Goal: Task Accomplishment & Management: Manage account settings

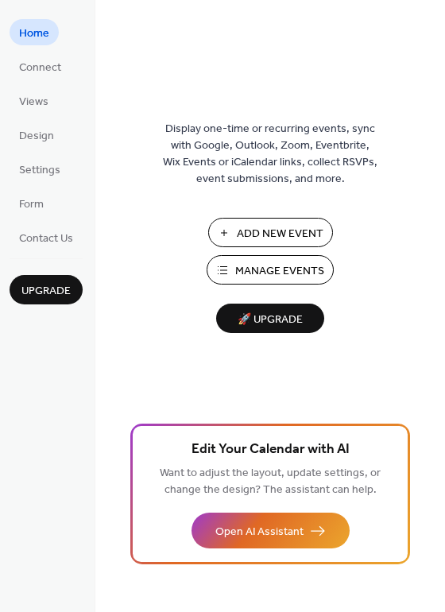
click at [267, 267] on span "Manage Events" at bounding box center [279, 271] width 89 height 17
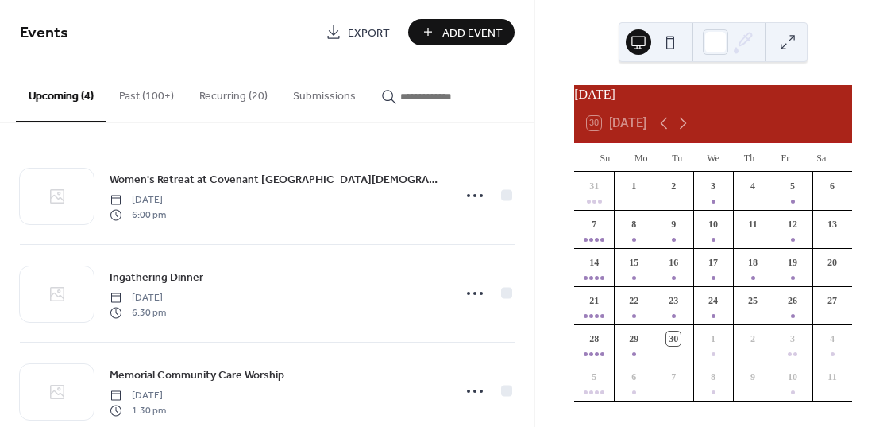
click at [230, 90] on button "Recurring (20)" at bounding box center [234, 92] width 94 height 56
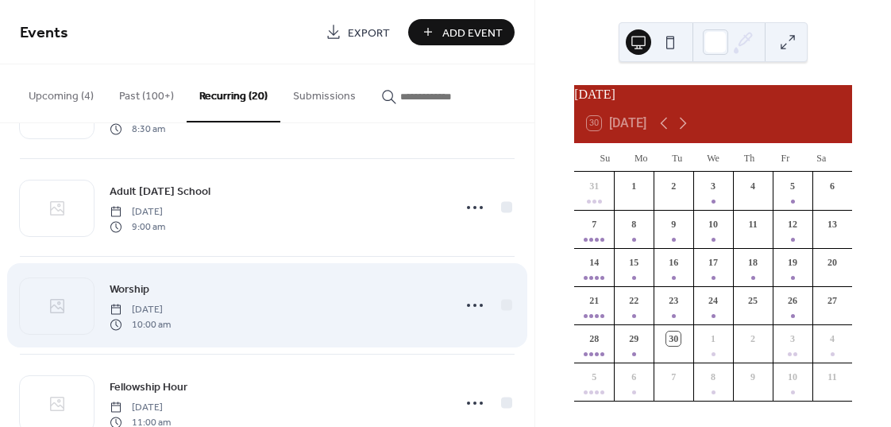
scroll to position [181, 0]
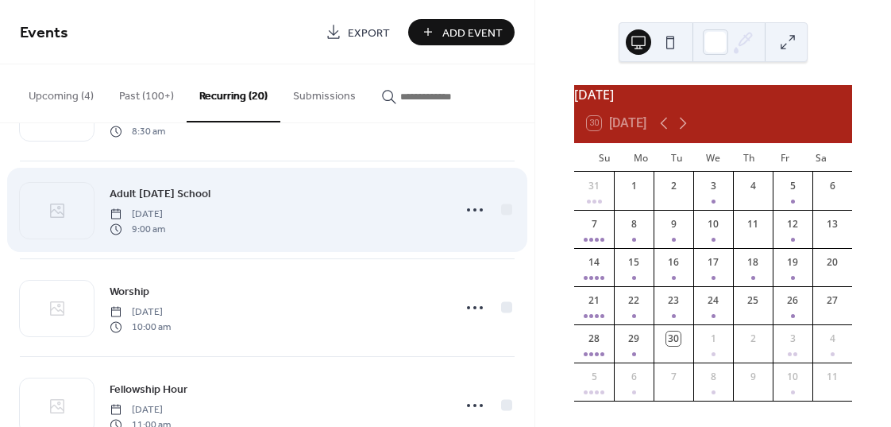
click at [472, 212] on icon at bounding box center [474, 209] width 25 height 25
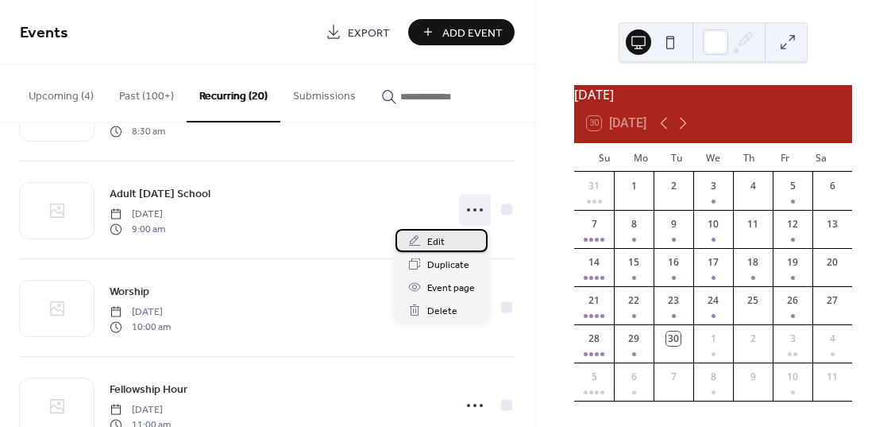
click at [435, 245] on span "Edit" at bounding box center [435, 242] width 17 height 17
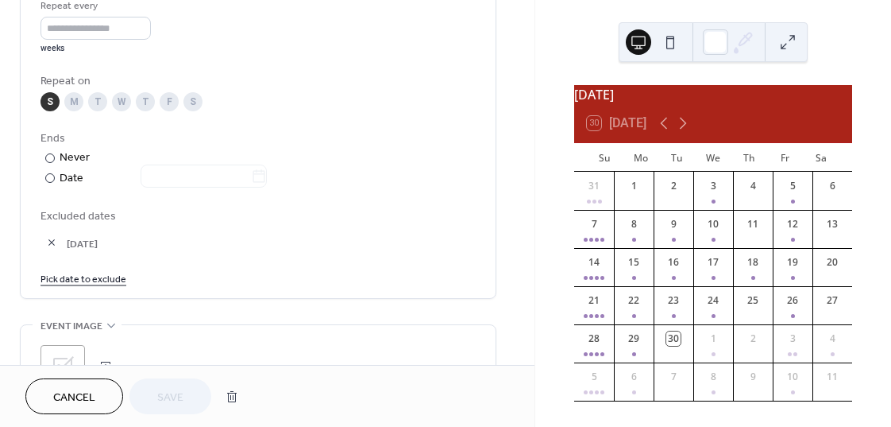
scroll to position [782, 0]
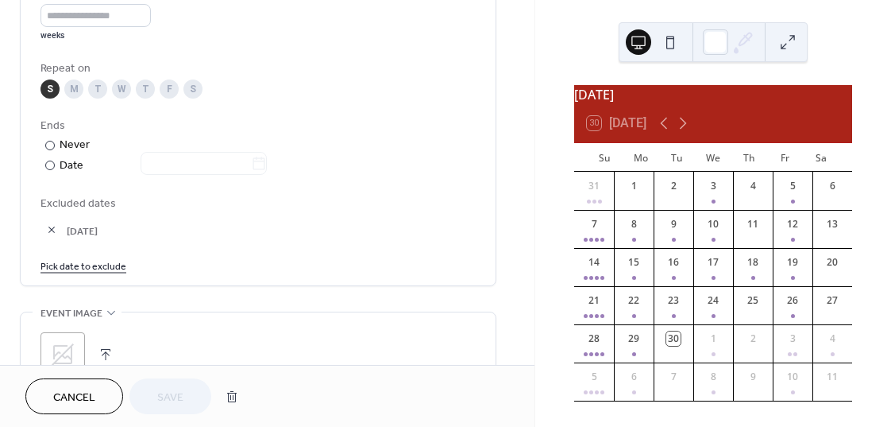
click at [79, 264] on link "Pick date to exclude" at bounding box center [84, 265] width 86 height 17
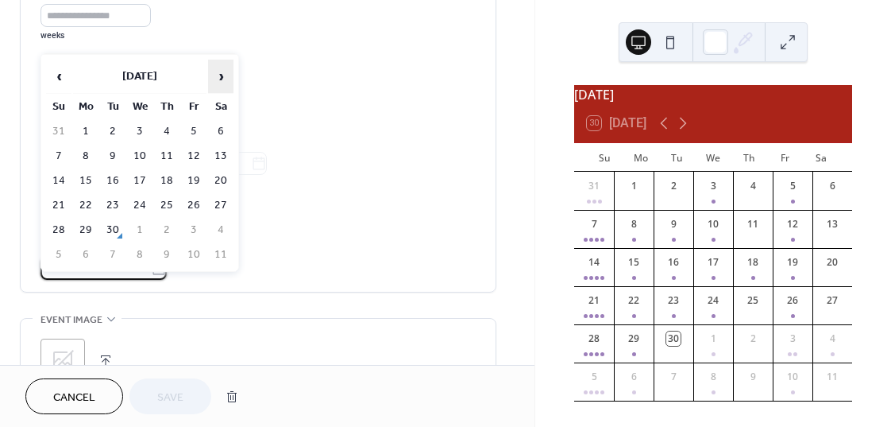
click at [220, 73] on span "›" at bounding box center [221, 76] width 24 height 32
click at [60, 180] on td "12" at bounding box center [58, 180] width 25 height 23
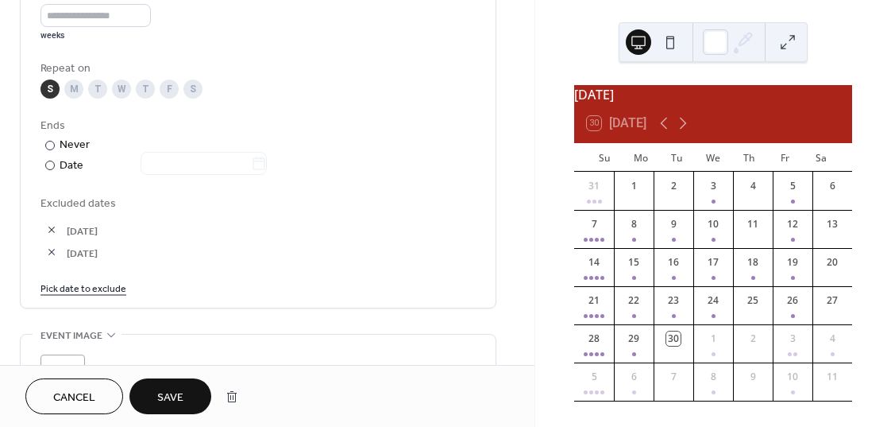
click at [174, 396] on span "Save" at bounding box center [170, 397] width 26 height 17
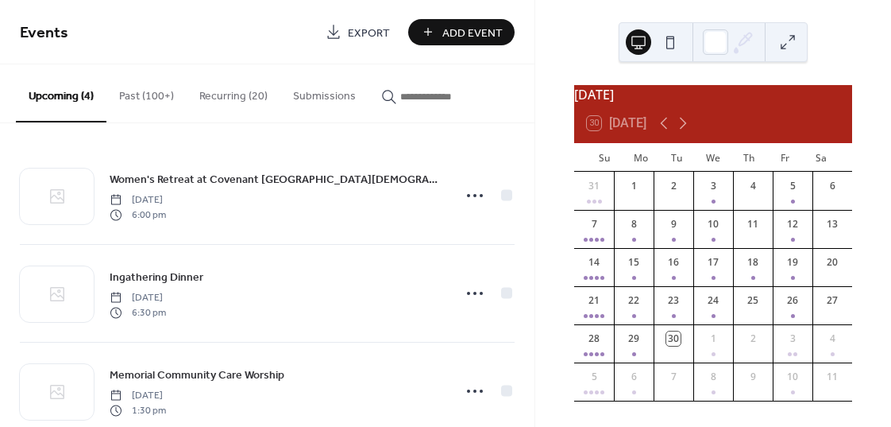
click at [218, 95] on button "Recurring (20)" at bounding box center [234, 92] width 94 height 56
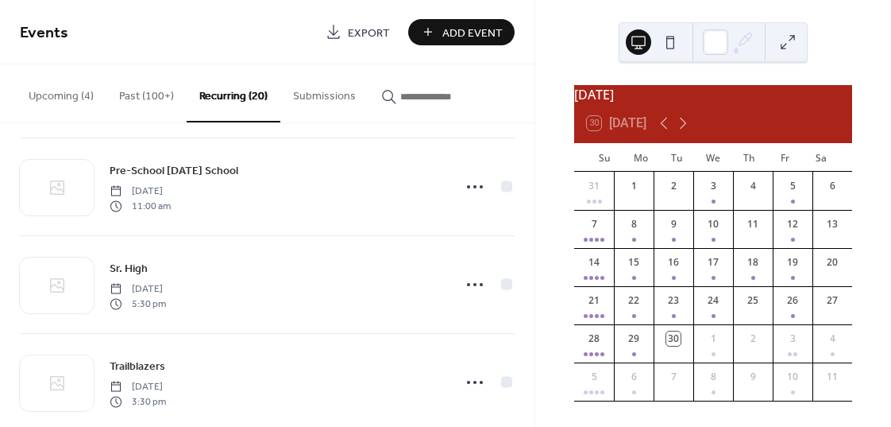
scroll to position [1688, 0]
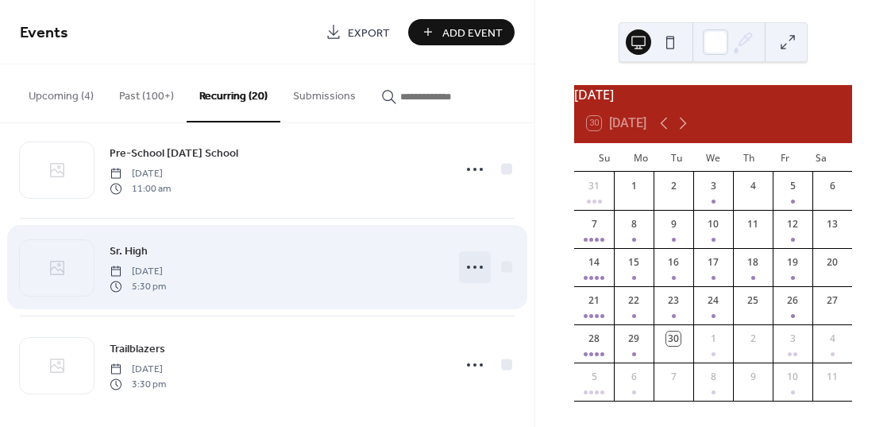
click at [474, 267] on icon at bounding box center [474, 266] width 25 height 25
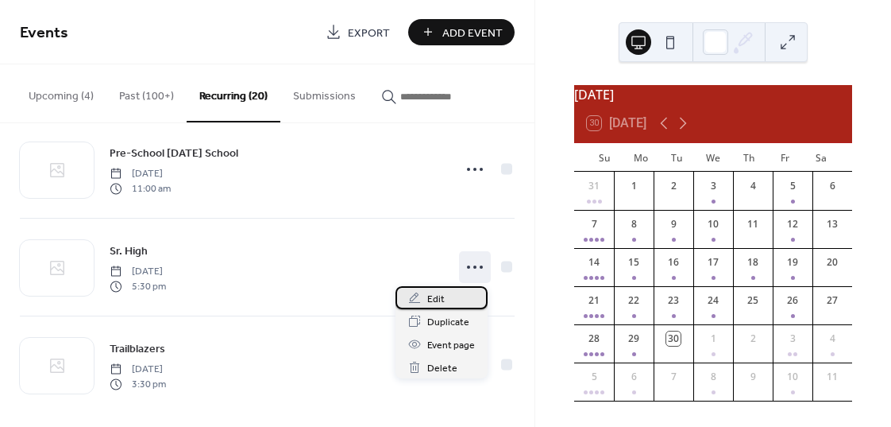
click at [427, 301] on span "Edit" at bounding box center [435, 299] width 17 height 17
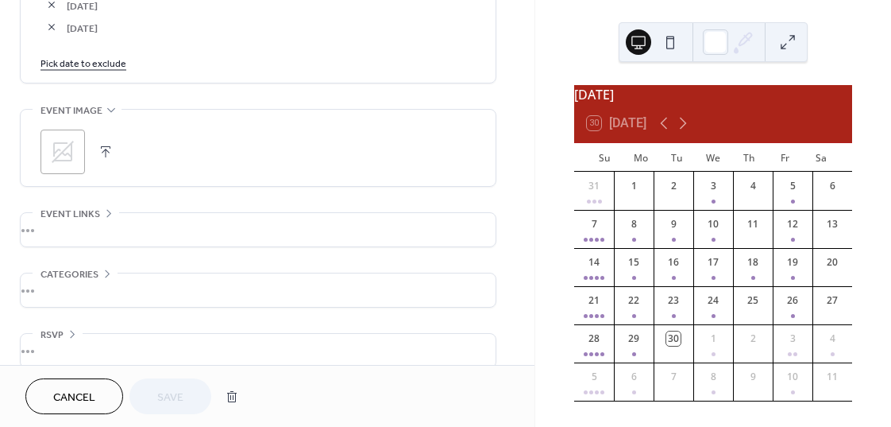
scroll to position [1026, 0]
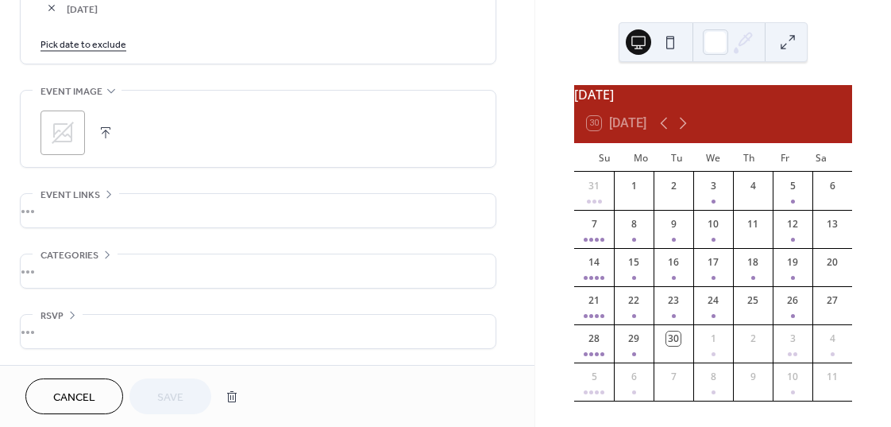
click at [74, 389] on span "Cancel" at bounding box center [74, 397] width 42 height 17
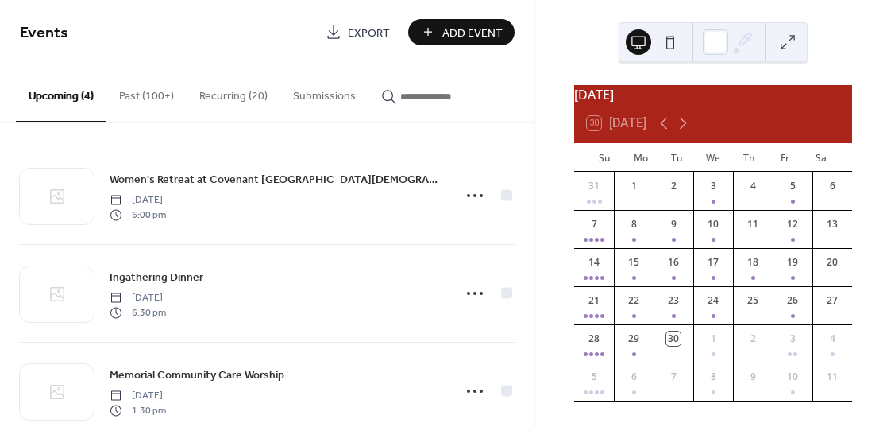
click at [226, 96] on button "Recurring (20)" at bounding box center [234, 92] width 94 height 56
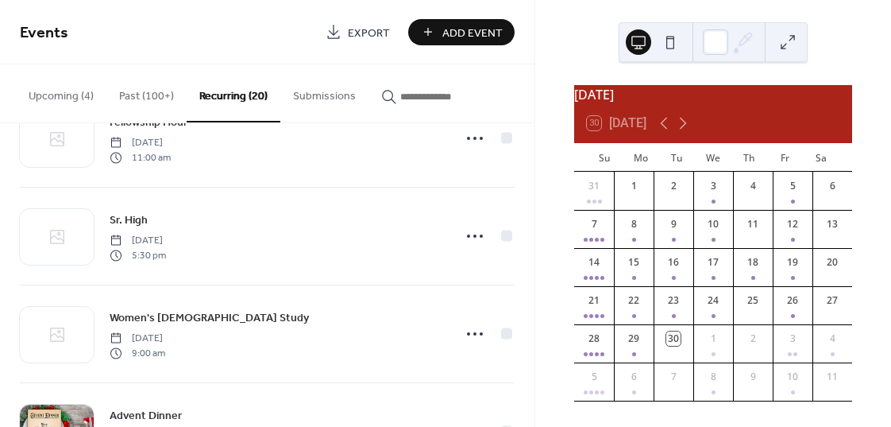
scroll to position [500, 0]
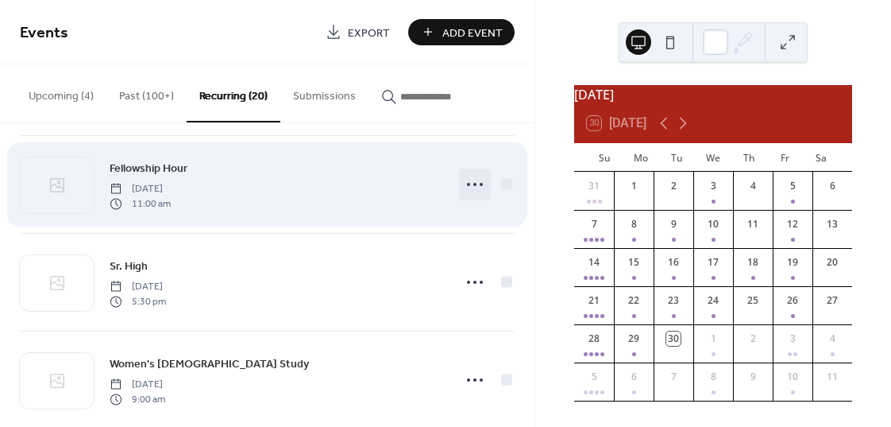
click at [473, 183] on icon at bounding box center [474, 184] width 25 height 25
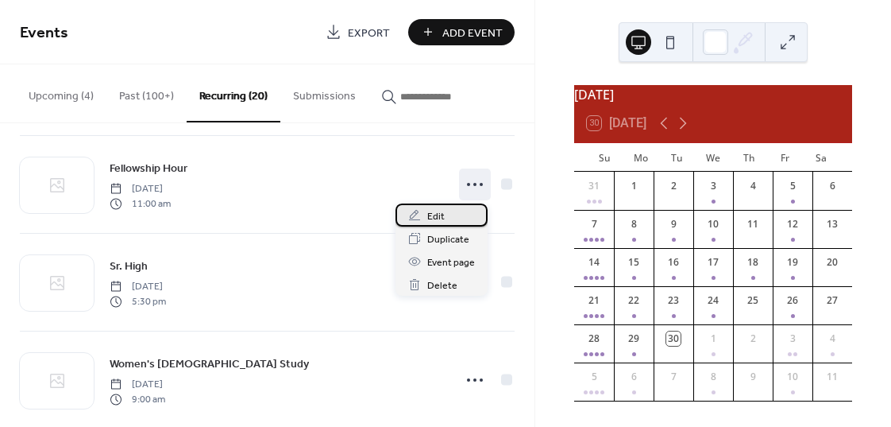
click at [432, 215] on span "Edit" at bounding box center [435, 216] width 17 height 17
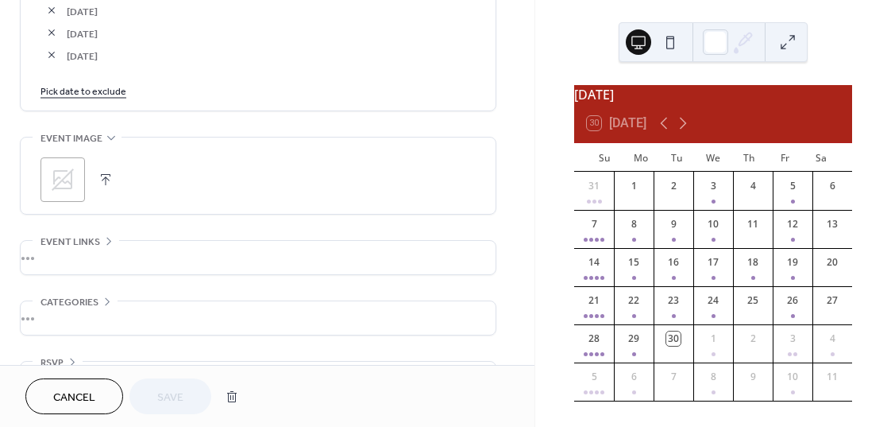
scroll to position [1070, 0]
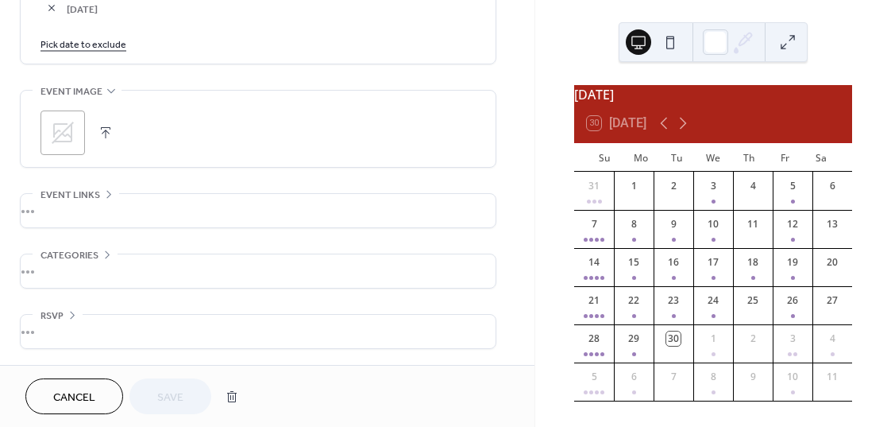
click at [69, 397] on span "Cancel" at bounding box center [74, 397] width 42 height 17
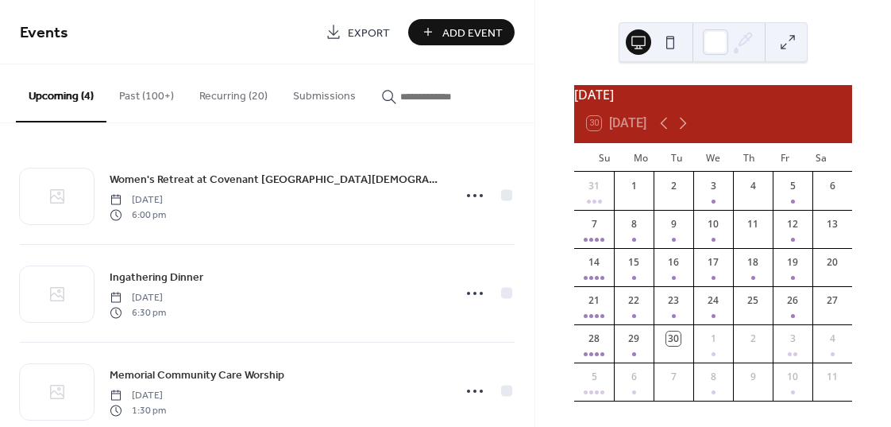
click at [466, 33] on span "Add Event" at bounding box center [473, 33] width 60 height 17
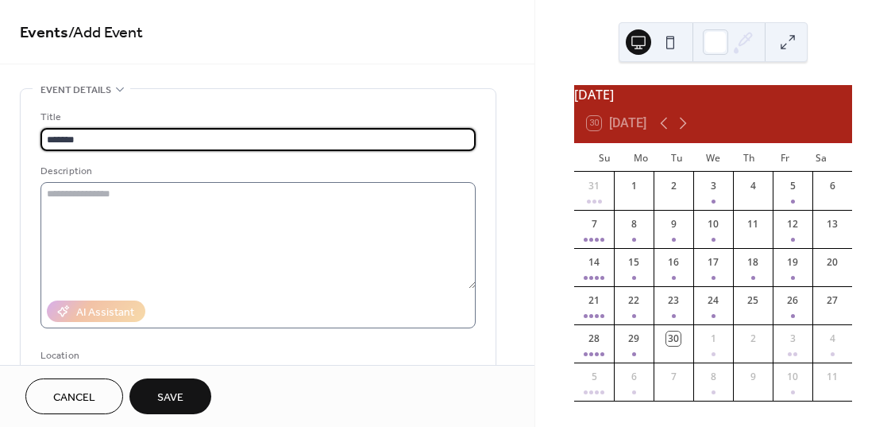
type input "*******"
click at [195, 191] on textarea at bounding box center [258, 235] width 435 height 106
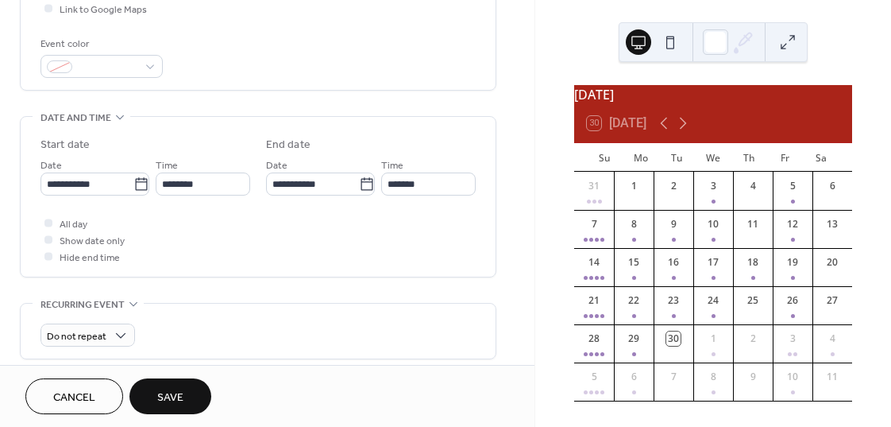
scroll to position [406, 0]
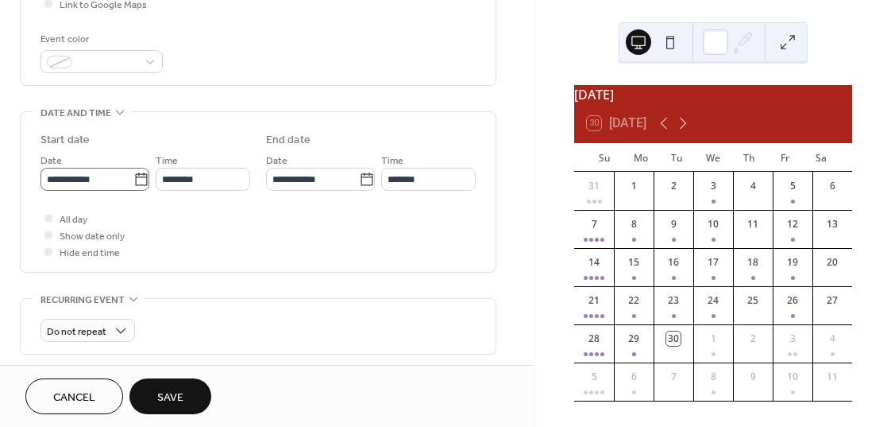
click at [133, 179] on icon at bounding box center [141, 180] width 16 height 16
click at [133, 179] on input "**********" at bounding box center [87, 179] width 93 height 23
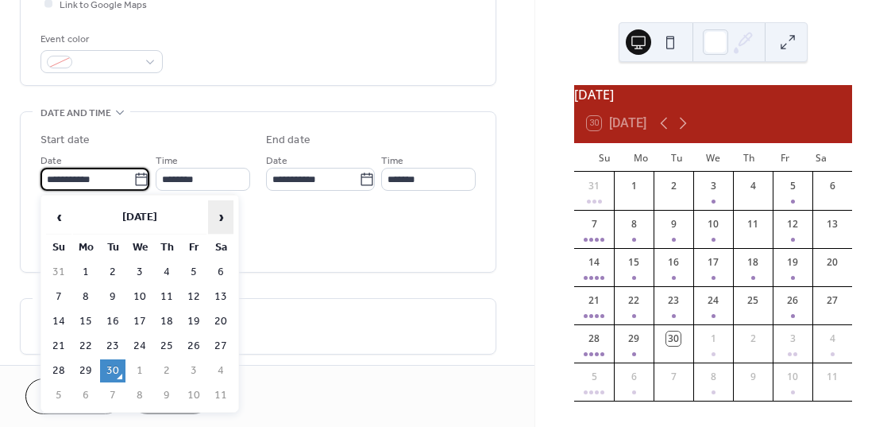
click at [219, 214] on span "›" at bounding box center [221, 217] width 24 height 32
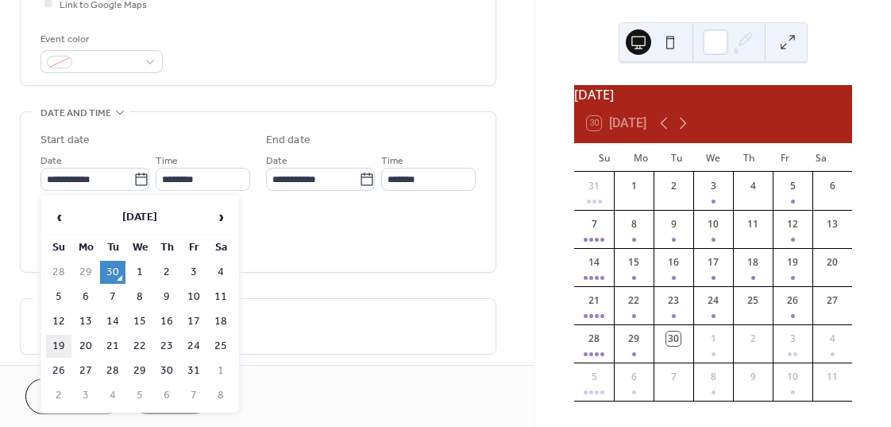
click at [60, 347] on td "19" at bounding box center [58, 345] width 25 height 23
type input "**********"
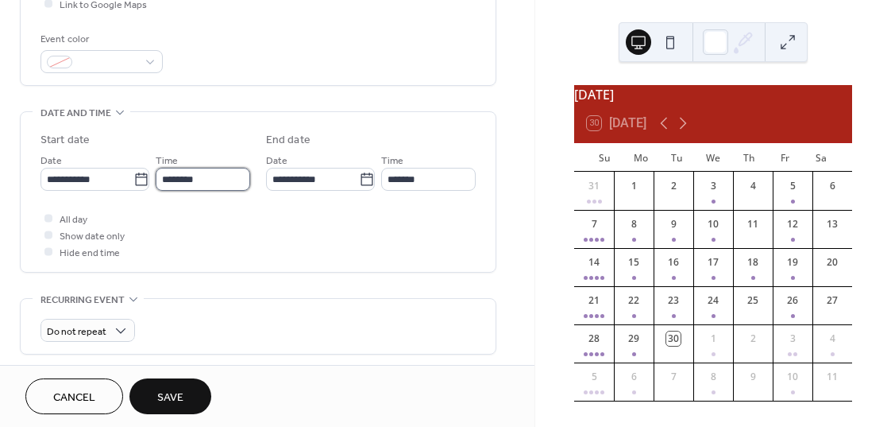
click at [204, 183] on input "********" at bounding box center [203, 179] width 95 height 23
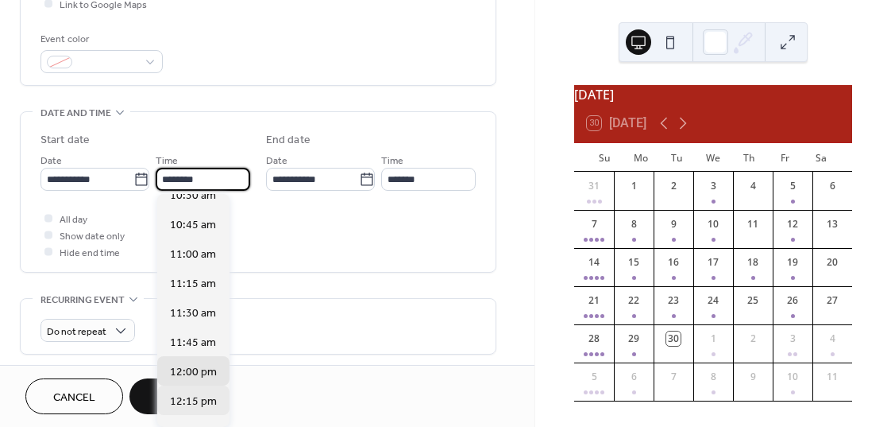
scroll to position [1235, 0]
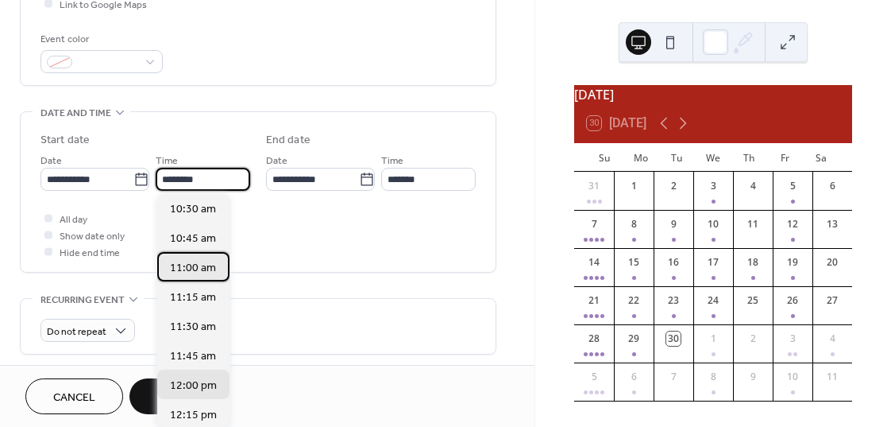
click at [194, 269] on span "11:00 am" at bounding box center [193, 268] width 46 height 17
type input "********"
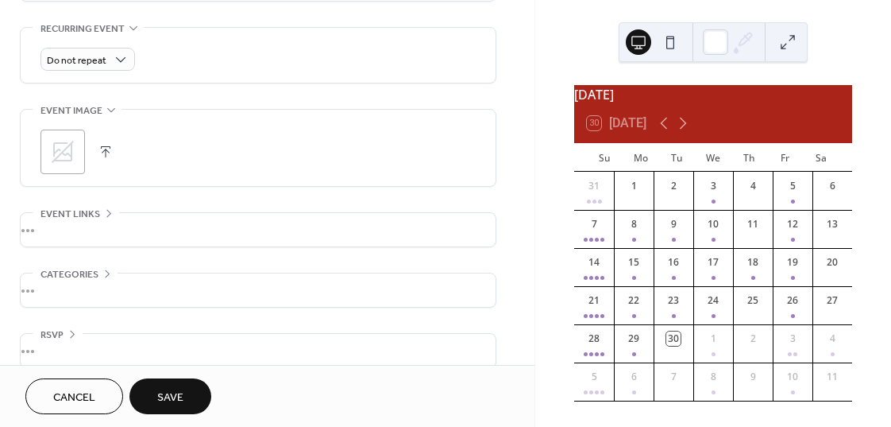
scroll to position [696, 0]
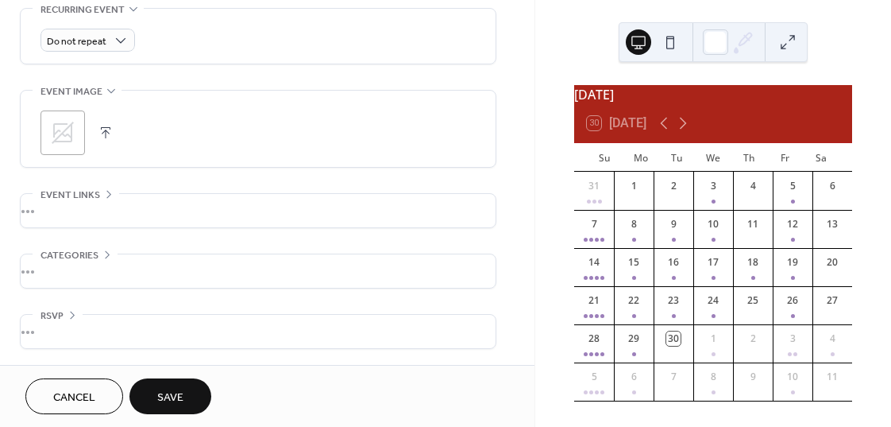
click at [173, 397] on span "Save" at bounding box center [170, 397] width 26 height 17
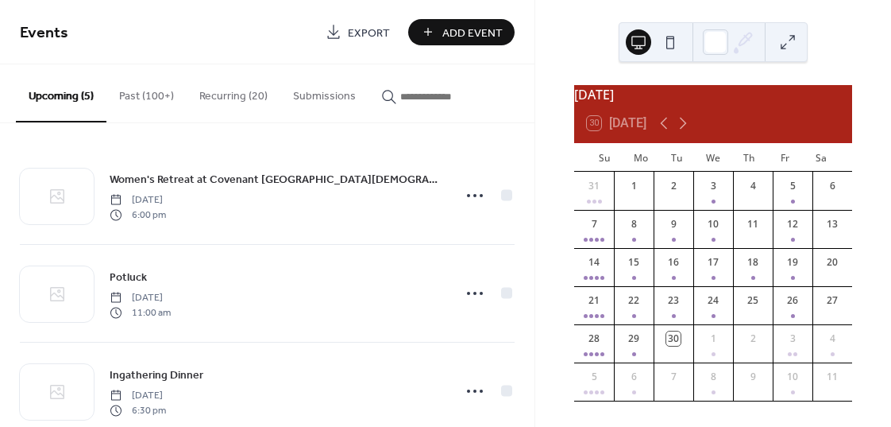
click at [454, 33] on span "Add Event" at bounding box center [473, 33] width 60 height 17
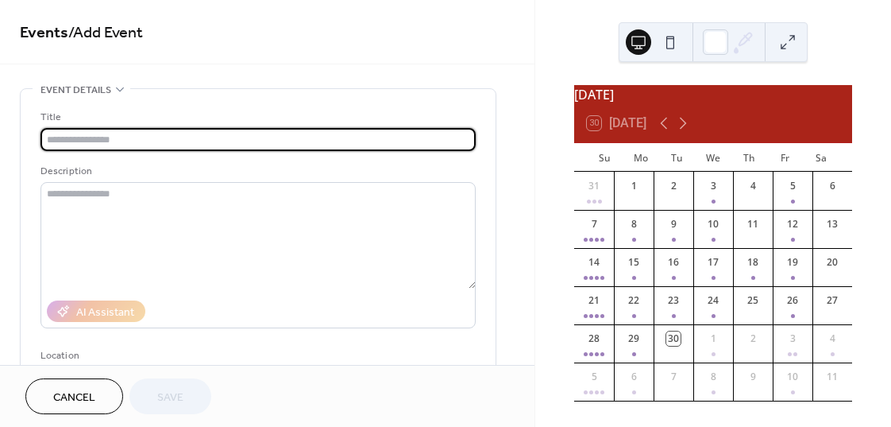
click at [180, 129] on input "text" at bounding box center [258, 139] width 435 height 23
click at [161, 143] on input "text" at bounding box center [258, 139] width 435 height 23
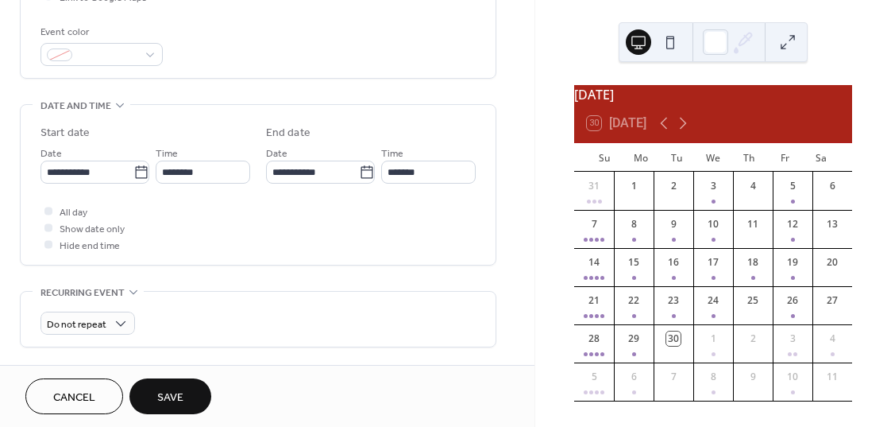
scroll to position [422, 0]
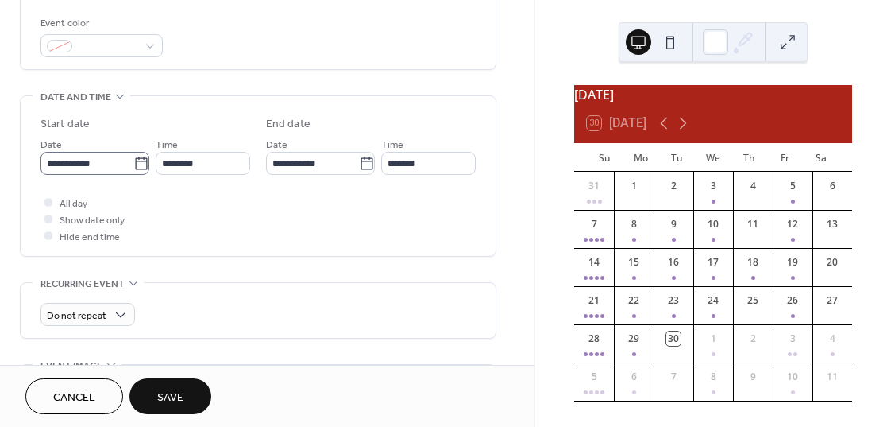
type input "**********"
click at [136, 168] on icon at bounding box center [141, 163] width 12 height 13
click at [133, 168] on input "**********" at bounding box center [87, 163] width 93 height 23
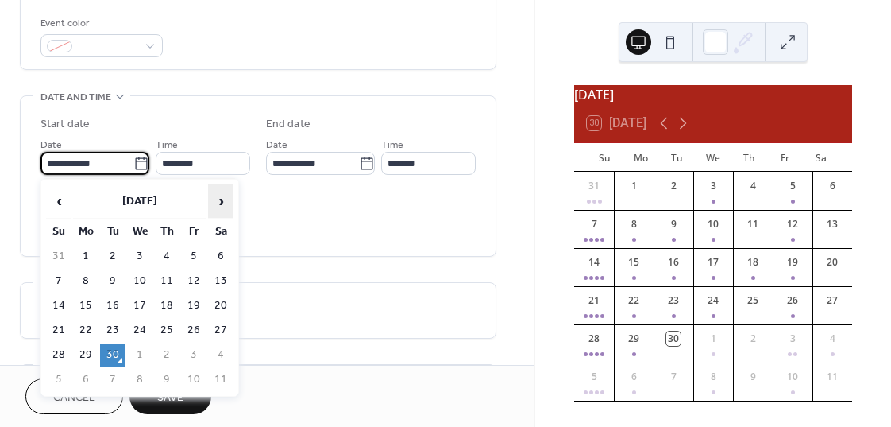
click at [218, 203] on span "›" at bounding box center [221, 201] width 24 height 32
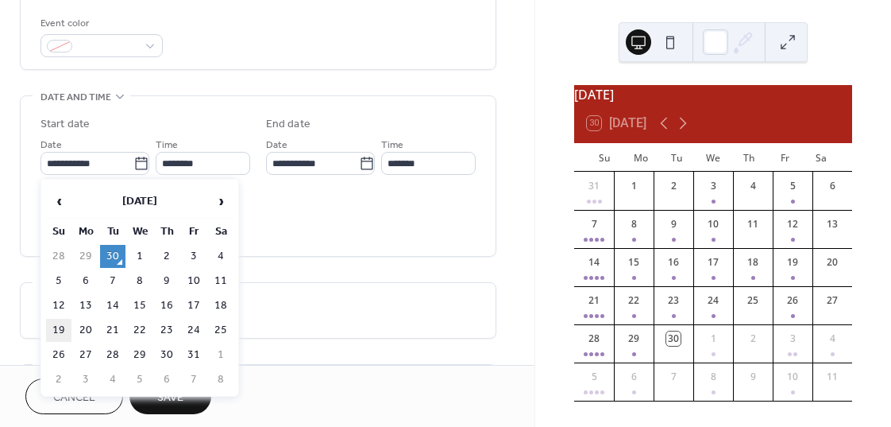
click at [56, 328] on td "19" at bounding box center [58, 330] width 25 height 23
type input "**********"
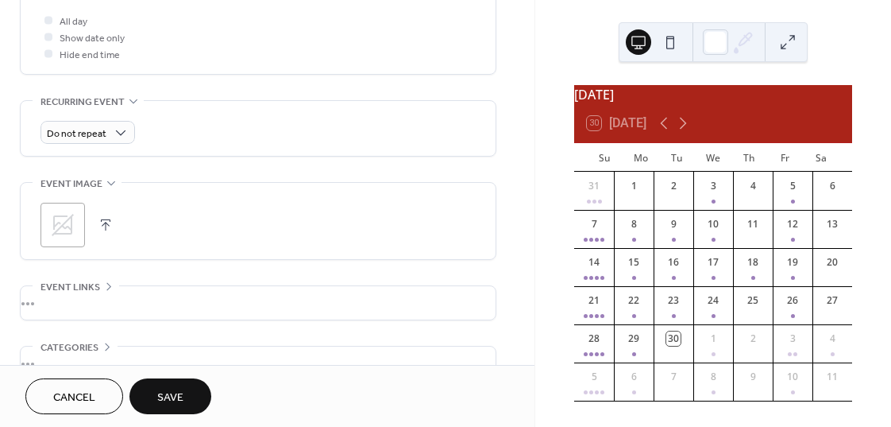
scroll to position [696, 0]
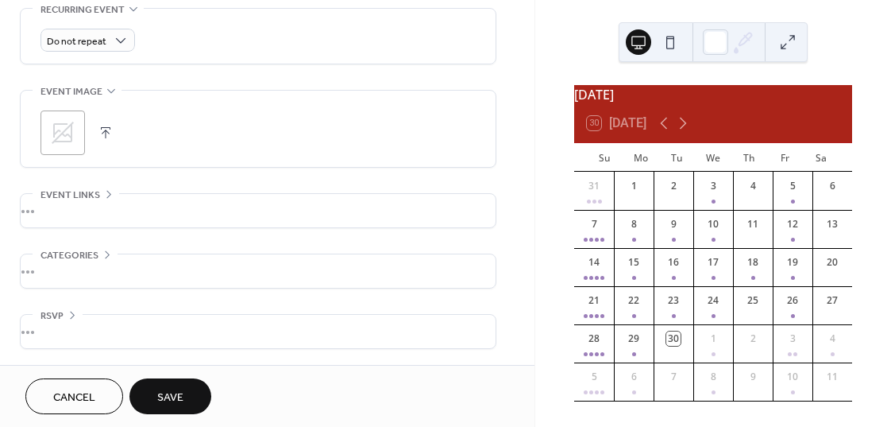
click at [171, 397] on span "Save" at bounding box center [170, 397] width 26 height 17
